Goal: Find specific page/section: Find specific page/section

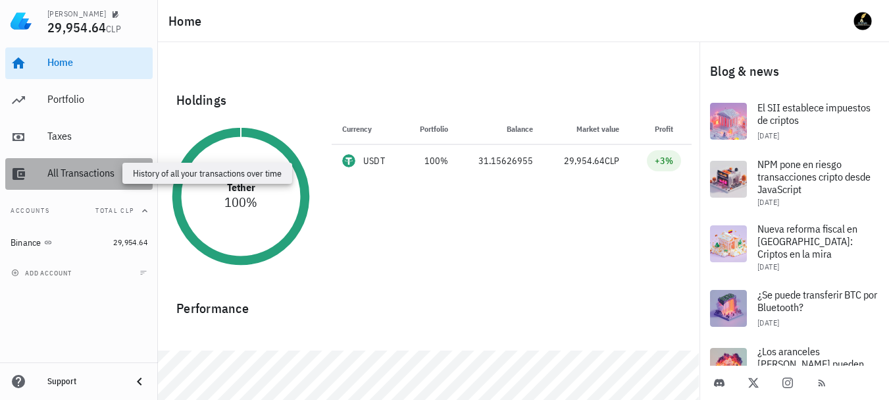
click at [109, 173] on div "All Transactions" at bounding box center [97, 173] width 100 height 13
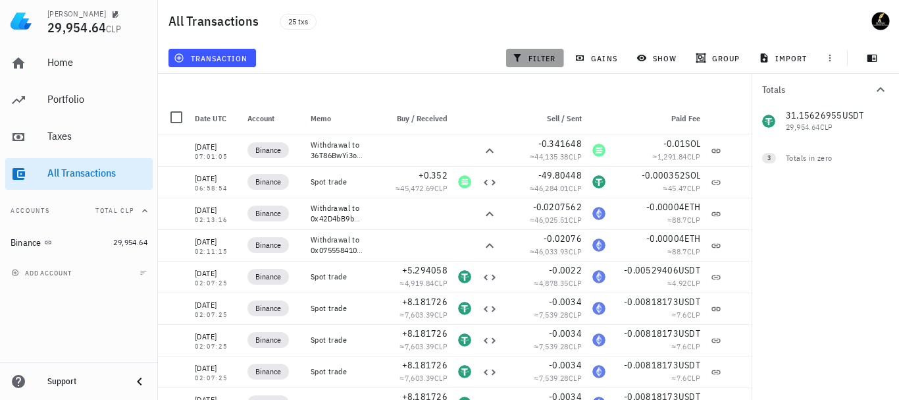
click at [556, 55] on span "filter" at bounding box center [535, 58] width 41 height 11
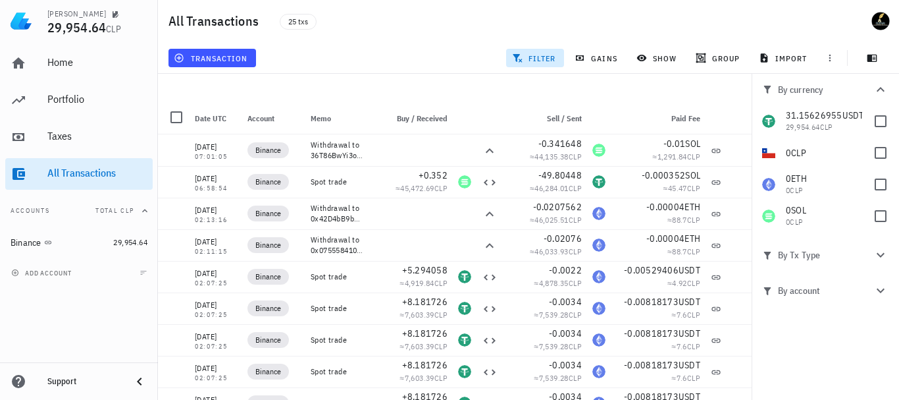
click at [556, 55] on span "filter" at bounding box center [535, 58] width 41 height 11
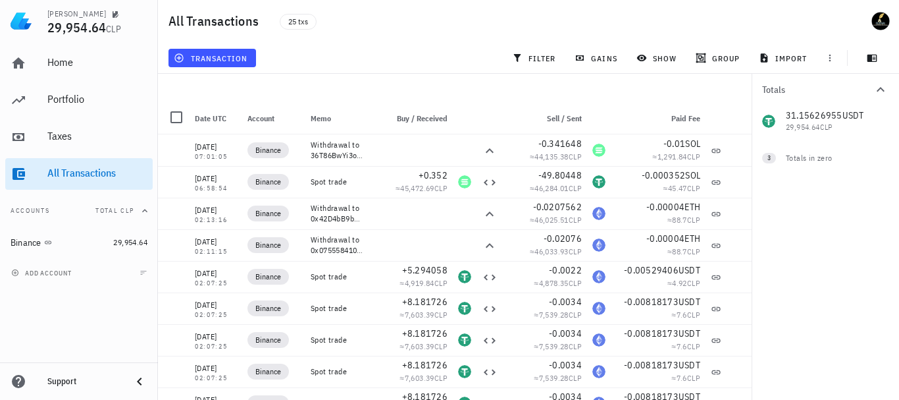
click at [841, 242] on div "Totals 31.15626955 USDT 29,954.64 CLP 0 CLP 0 ETH 0 CLP 0 SOL 0 CLP 3 Totals in…" at bounding box center [825, 237] width 147 height 326
drag, startPoint x: 454, startPoint y: 191, endPoint x: 447, endPoint y: 194, distance: 7.1
click at [447, 194] on div "All Transactions 25 txs transaction filter gains show group import Totals 31.15…" at bounding box center [449, 223] width 899 height 389
click at [413, 53] on div "transaction filter gains show group import" at bounding box center [529, 58] width 726 height 32
click at [305, 22] on span "25 txs" at bounding box center [298, 21] width 20 height 14
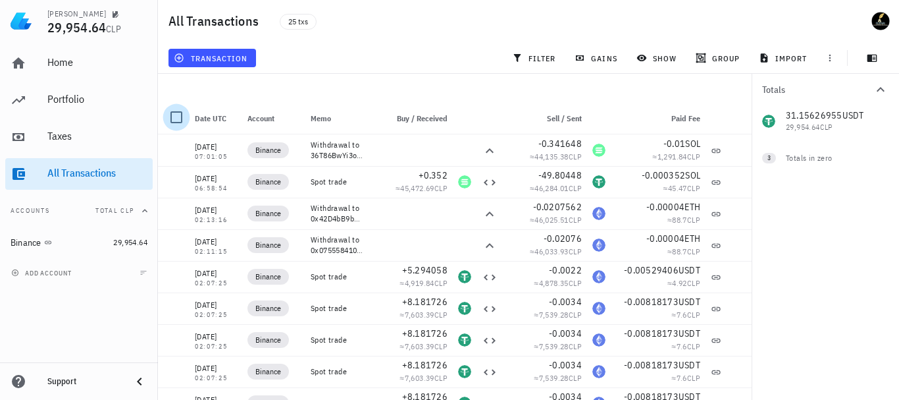
click at [177, 106] on div at bounding box center [176, 117] width 22 height 22
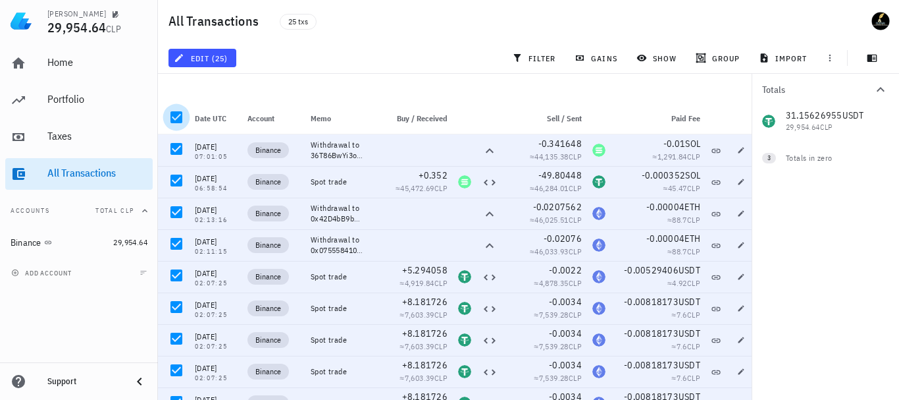
click at [180, 106] on div at bounding box center [176, 117] width 22 height 22
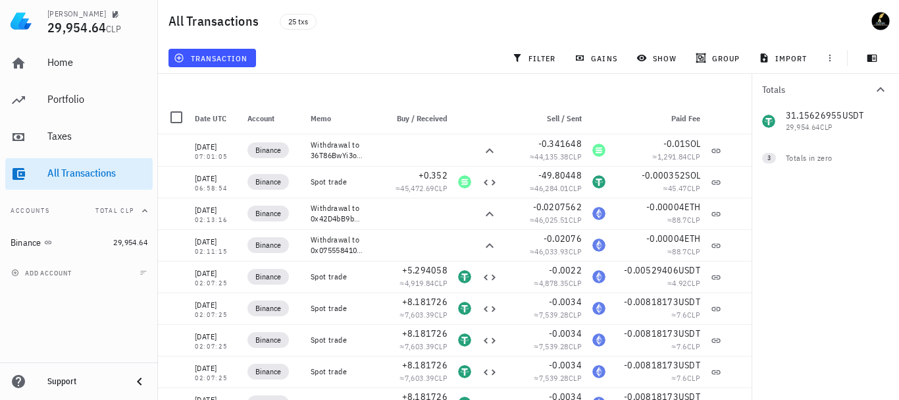
click at [743, 26] on div "All Transactions 25 txs" at bounding box center [528, 21] width 741 height 42
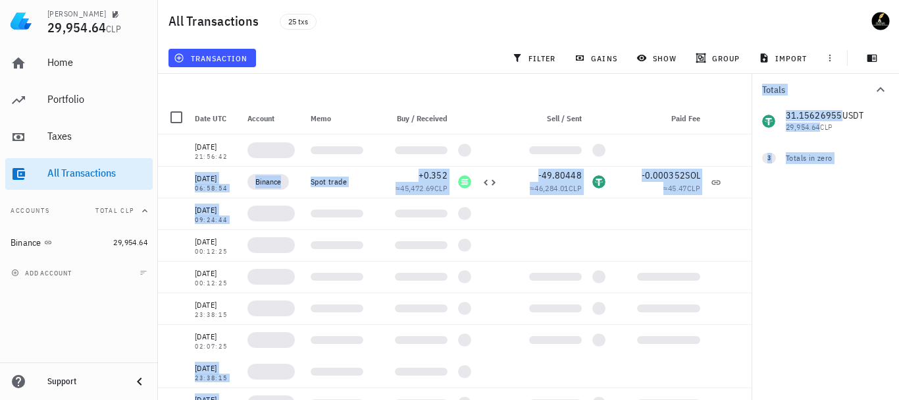
drag, startPoint x: 372, startPoint y: 250, endPoint x: 427, endPoint y: -47, distance: 301.9
click at [427, 0] on html "[PERSON_NAME] 29,954.64 CLP Home Portfolio Taxes All Transactions Accounts Tota…" at bounding box center [449, 214] width 899 height 429
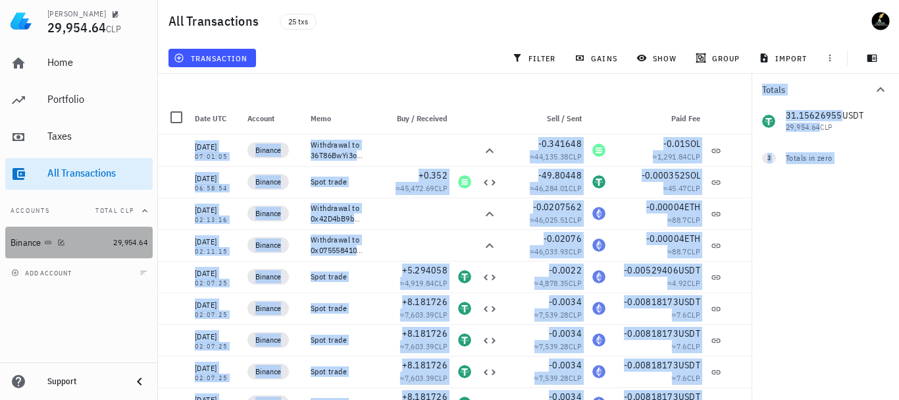
click at [92, 244] on div "Binance" at bounding box center [59, 242] width 97 height 13
